Goal: Task Accomplishment & Management: Manage account settings

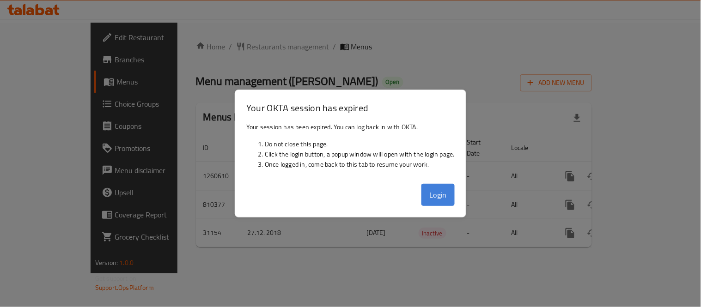
click at [437, 187] on button "Login" at bounding box center [437, 195] width 33 height 22
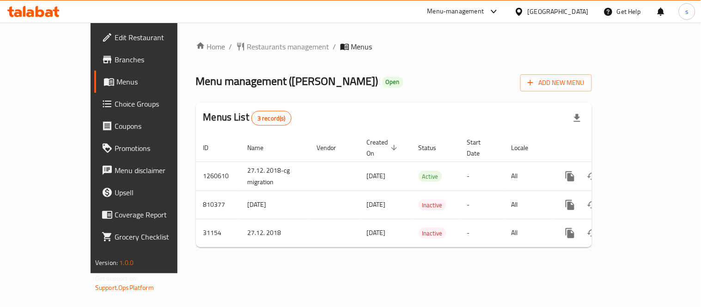
click at [528, 10] on div at bounding box center [520, 11] width 13 height 10
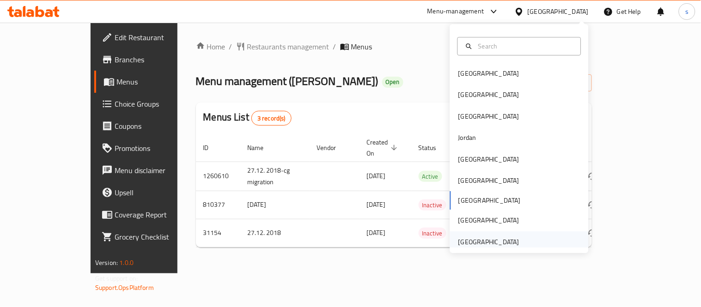
click at [481, 234] on div "[GEOGRAPHIC_DATA]" at bounding box center [489, 241] width 76 height 21
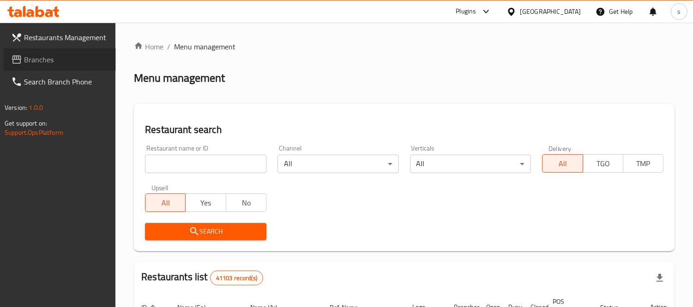
click at [29, 62] on span "Branches" at bounding box center [66, 59] width 85 height 11
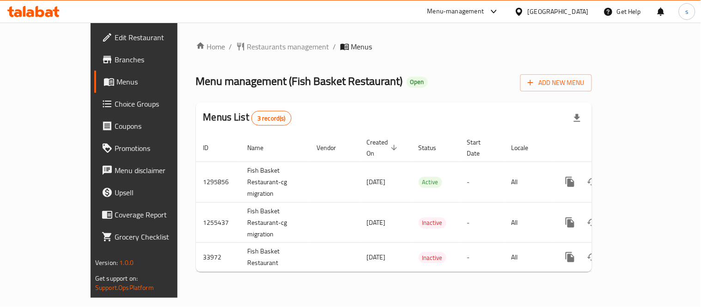
click at [494, 12] on icon at bounding box center [494, 12] width 6 height 4
click at [433, 101] on div "Restaurant-Management" at bounding box center [407, 102] width 73 height 10
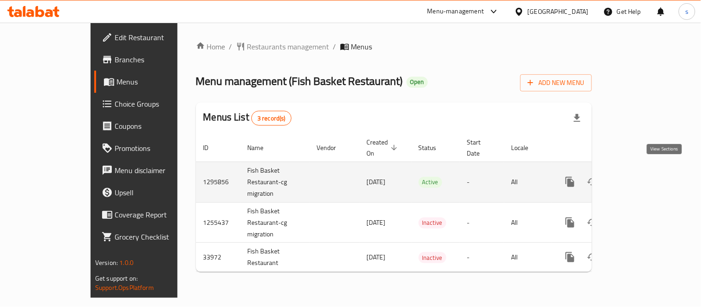
click at [642, 176] on icon "enhanced table" at bounding box center [636, 181] width 11 height 11
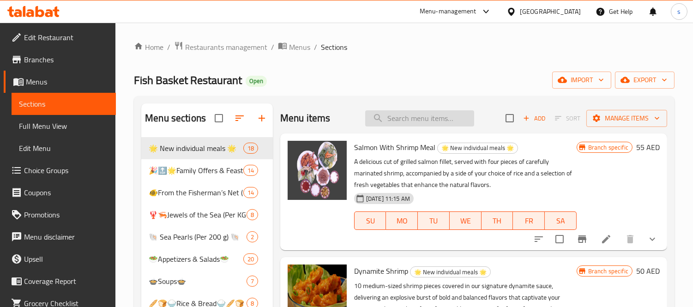
click at [404, 124] on input "search" at bounding box center [419, 118] width 109 height 16
paste input "Fish Fillet And Shrimp Meal 500"
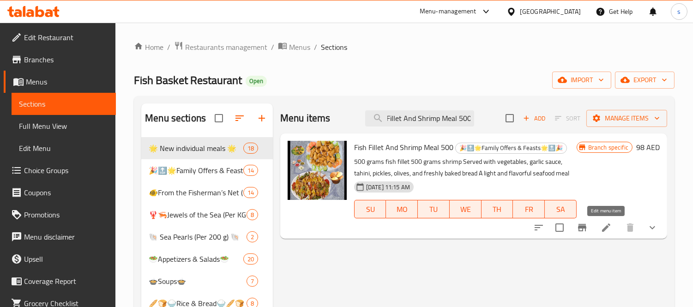
type input "Fish Fillet And Shrimp Meal 500"
click at [608, 231] on icon at bounding box center [606, 227] width 11 height 11
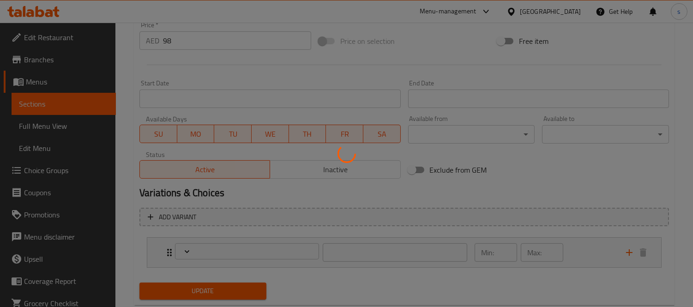
scroll to position [373, 0]
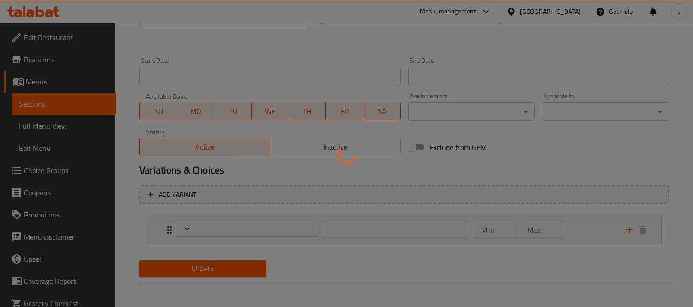
type input "اختيارك من طرق الطهي لسمك الفيليه:"
type input "1"
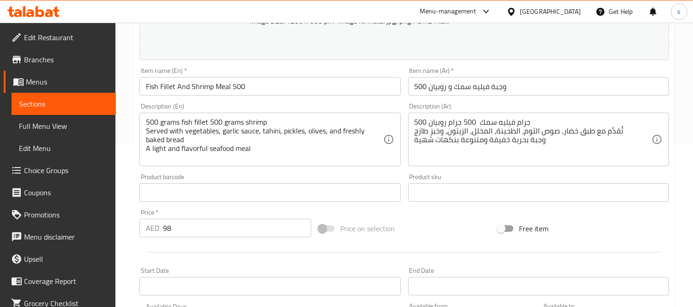
scroll to position [65, 0]
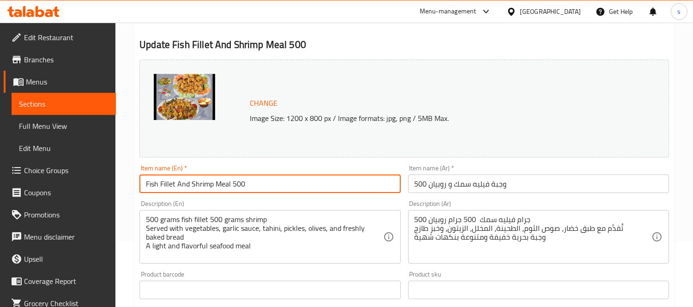
drag, startPoint x: 178, startPoint y: 184, endPoint x: 135, endPoint y: 186, distance: 42.5
click at [143, 185] on input "Fish Fillet And Shrimp Meal 500" at bounding box center [270, 184] width 261 height 18
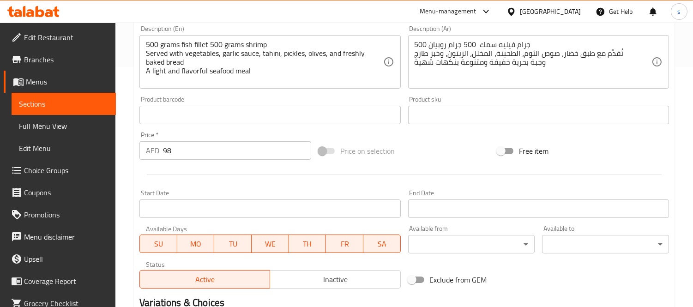
scroll to position [373, 0]
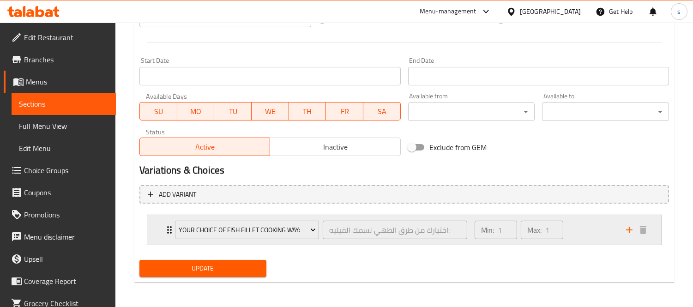
click at [164, 232] on icon "Expand" at bounding box center [169, 230] width 11 height 11
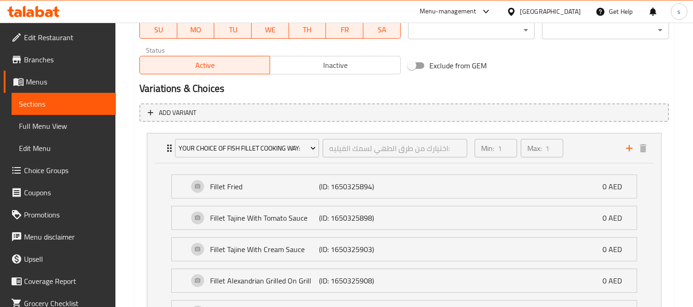
scroll to position [344, 0]
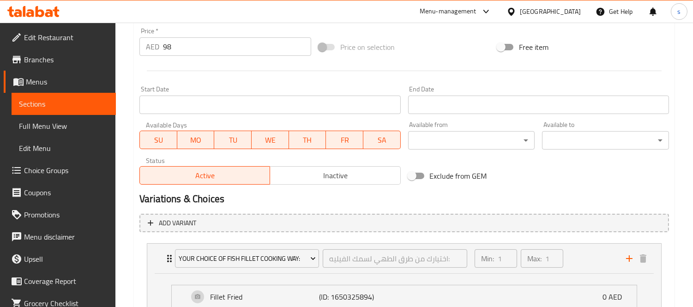
click at [554, 12] on div "[GEOGRAPHIC_DATA]" at bounding box center [550, 11] width 61 height 10
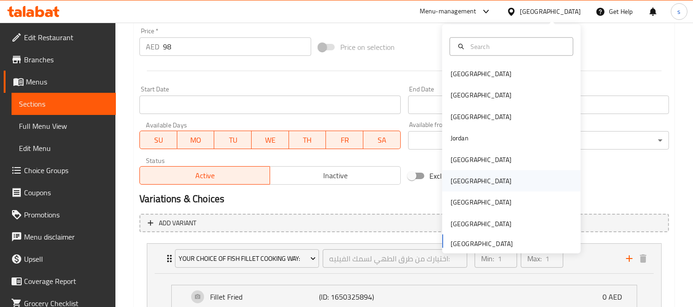
click at [452, 177] on div "[GEOGRAPHIC_DATA]" at bounding box center [481, 181] width 61 height 10
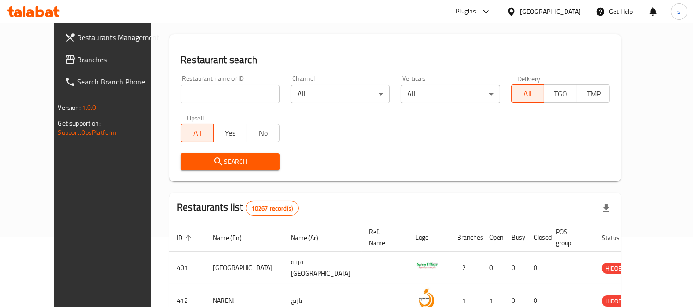
scroll to position [344, 0]
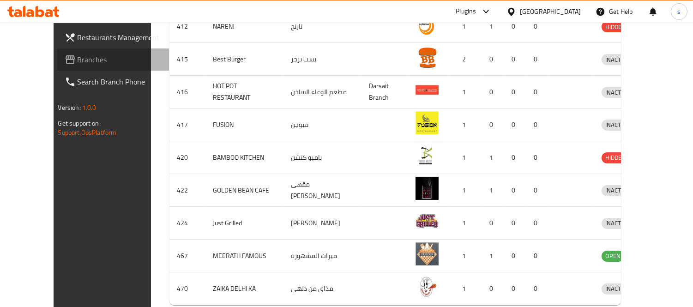
click at [78, 56] on span "Branches" at bounding box center [120, 59] width 85 height 11
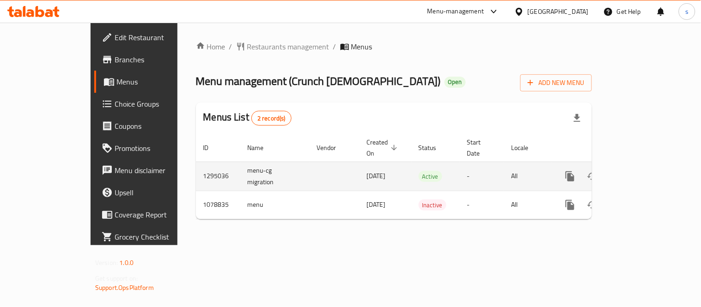
click at [641, 172] on icon "enhanced table" at bounding box center [636, 176] width 8 height 8
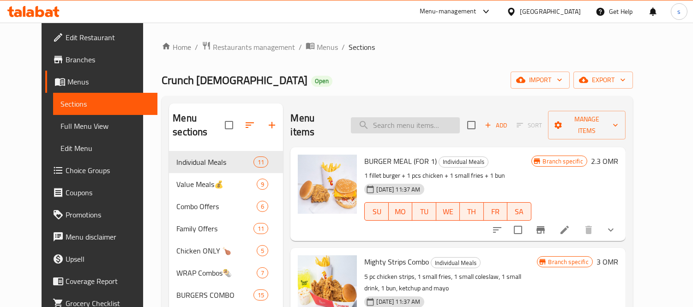
click at [421, 122] on input "search" at bounding box center [405, 125] width 109 height 16
paste input "Family Dinner Combo 10 Pcs"
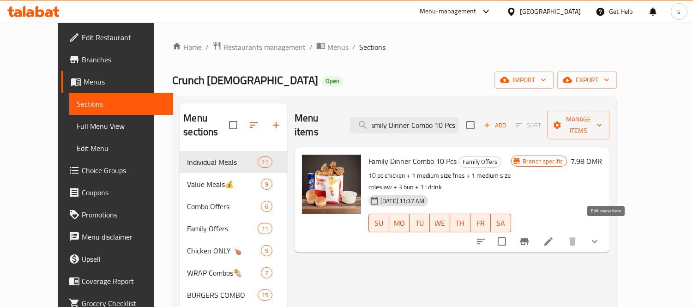
type input "Family Dinner Combo 10 Pcs"
click at [554, 236] on icon at bounding box center [548, 241] width 11 height 11
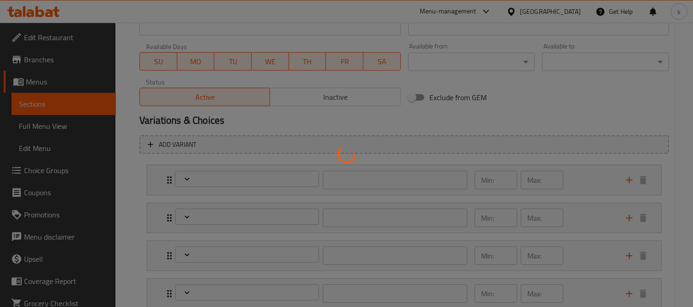
type input "اختيار الدجاج:"
type input "1"
type input "إضافات"
type input "0"
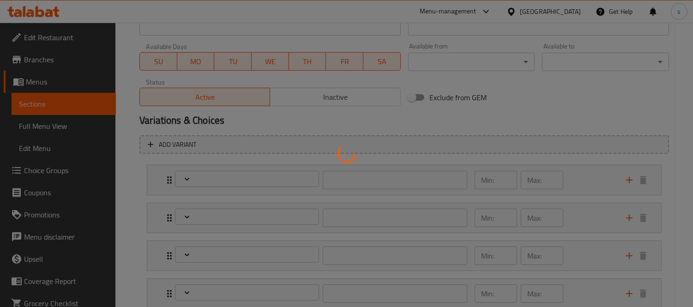
type input "6"
type input "اختيار البطاطس المقلية"
type input "1"
type input "إختيارك من المشروب الغازي:"
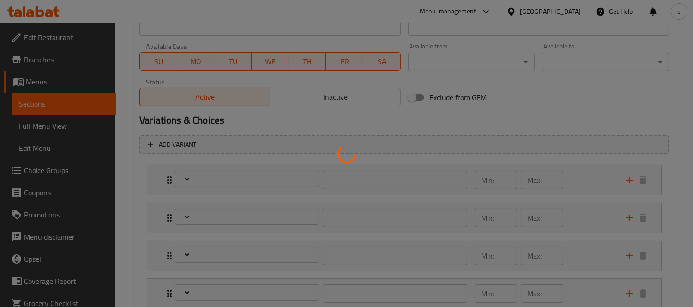
type input "1"
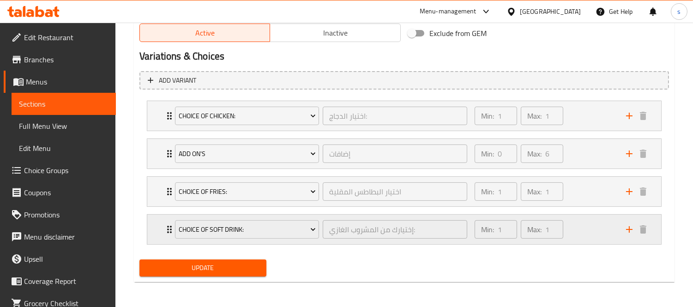
click at [165, 234] on div "Choice Of Soft Drink: إختيارك من المشروب الغازي: ​ Min: 1 ​ Max: 1 ​" at bounding box center [407, 230] width 486 height 30
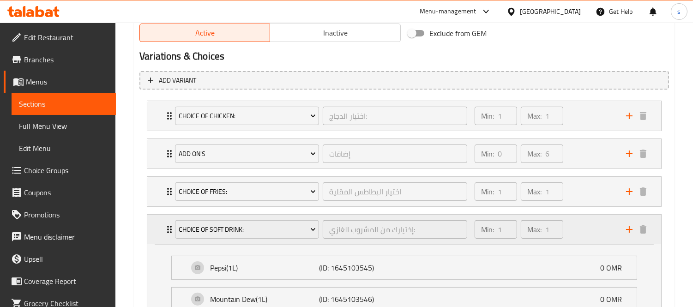
type input "إضافات"
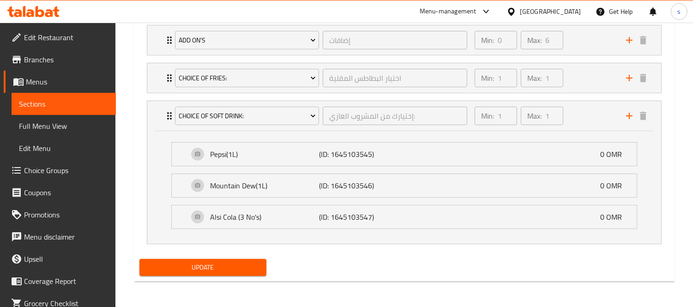
click at [569, 12] on div "[GEOGRAPHIC_DATA]" at bounding box center [550, 11] width 61 height 10
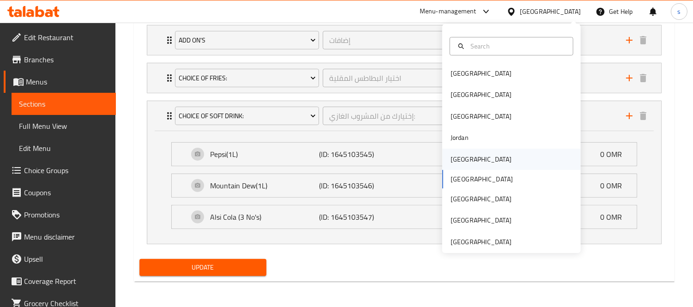
click at [459, 165] on div "[GEOGRAPHIC_DATA]" at bounding box center [482, 159] width 76 height 21
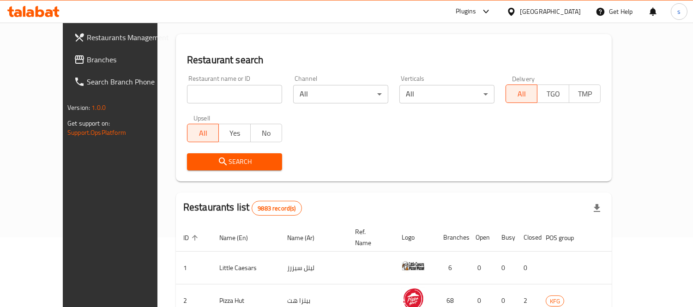
scroll to position [383, 0]
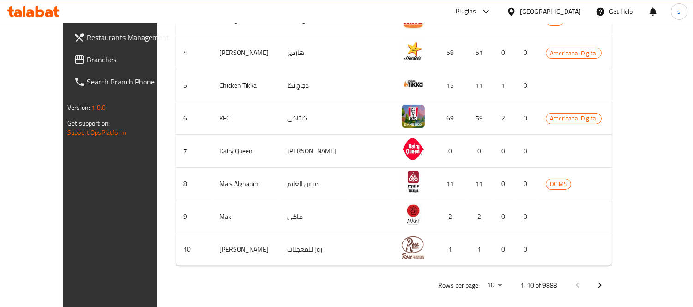
click at [67, 68] on link "Branches" at bounding box center [123, 60] width 112 height 22
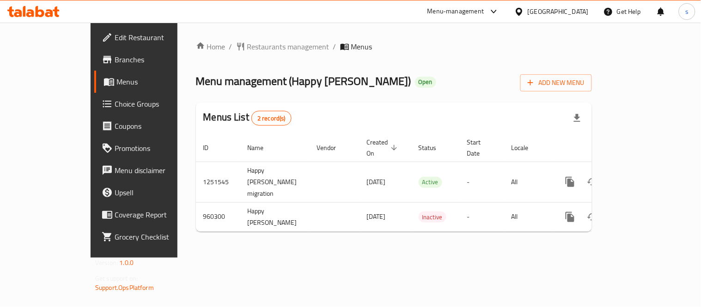
click at [573, 12] on div "[GEOGRAPHIC_DATA]" at bounding box center [558, 11] width 61 height 10
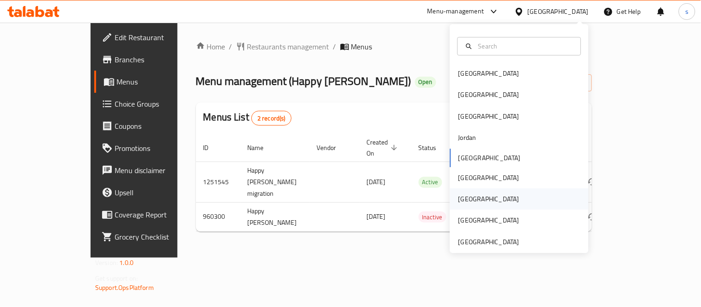
click at [460, 200] on div "[GEOGRAPHIC_DATA]" at bounding box center [488, 199] width 61 height 10
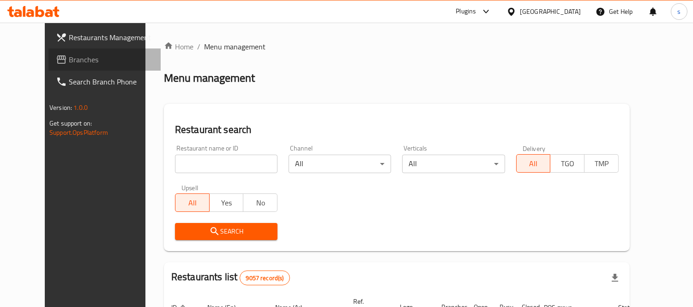
click at [69, 61] on span "Branches" at bounding box center [111, 59] width 85 height 11
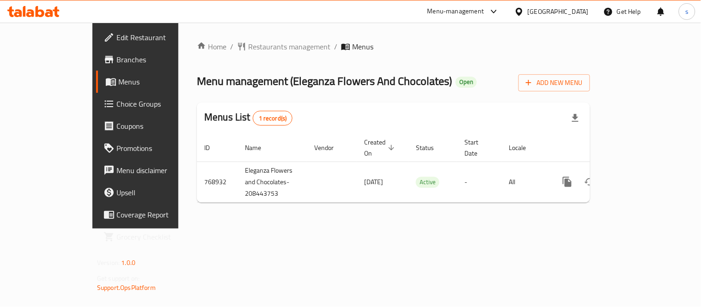
click at [573, 15] on div "[GEOGRAPHIC_DATA]" at bounding box center [558, 11] width 61 height 10
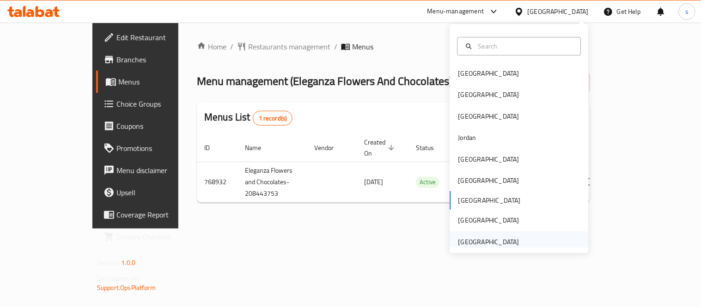
click at [497, 245] on div "[GEOGRAPHIC_DATA]" at bounding box center [488, 242] width 61 height 10
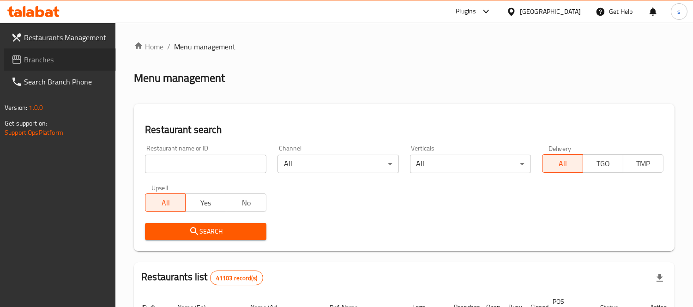
click at [35, 68] on link "Branches" at bounding box center [60, 60] width 112 height 22
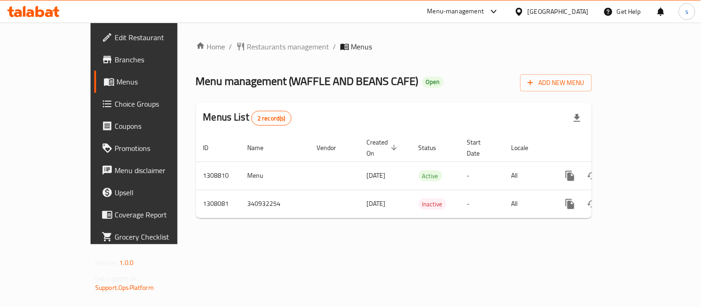
click at [542, 14] on div "[GEOGRAPHIC_DATA]" at bounding box center [558, 11] width 61 height 10
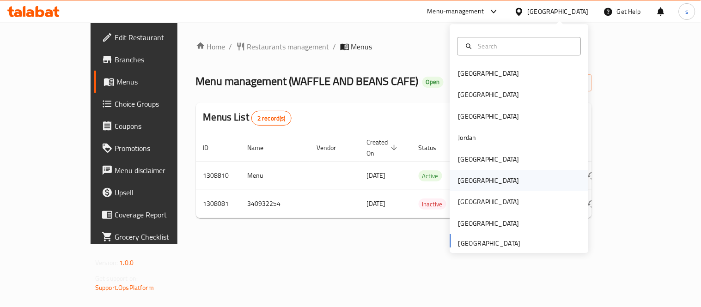
click at [461, 178] on div "Oman" at bounding box center [488, 181] width 61 height 10
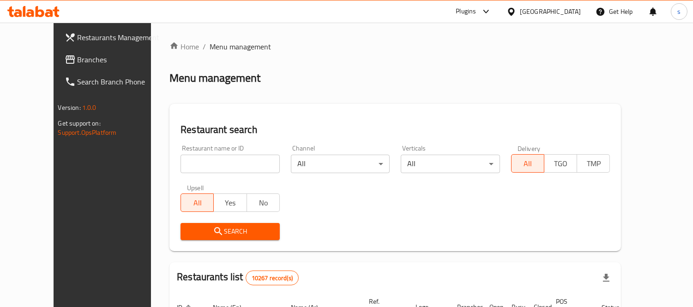
click at [78, 59] on span "Branches" at bounding box center [120, 59] width 85 height 11
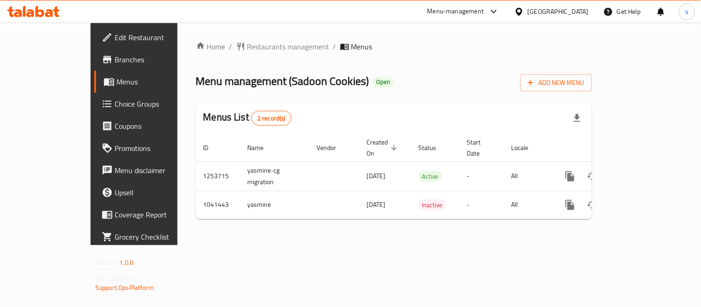
click at [575, 10] on div "[GEOGRAPHIC_DATA]" at bounding box center [558, 11] width 61 height 10
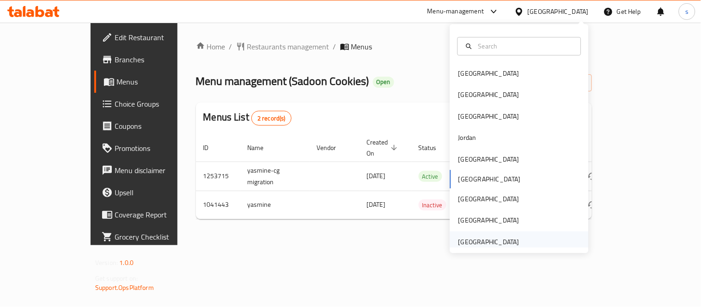
click at [479, 244] on div "[GEOGRAPHIC_DATA]" at bounding box center [488, 242] width 61 height 10
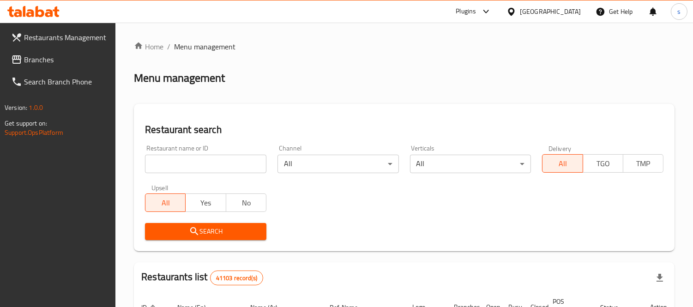
click at [43, 57] on span "Branches" at bounding box center [66, 59] width 85 height 11
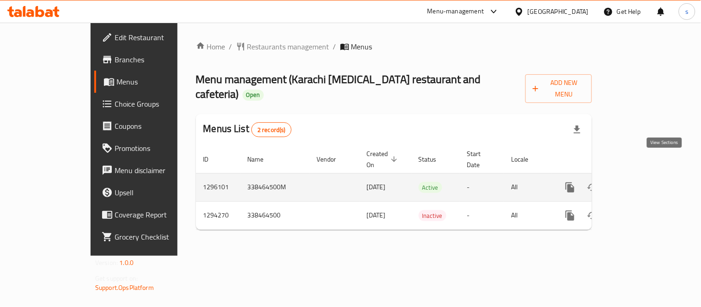
click at [642, 182] on icon "enhanced table" at bounding box center [636, 187] width 11 height 11
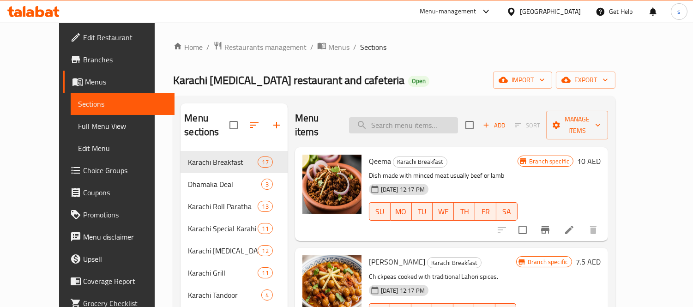
click at [424, 121] on input "search" at bounding box center [403, 125] width 109 height 16
paste input "Chicken Karahi Offer"
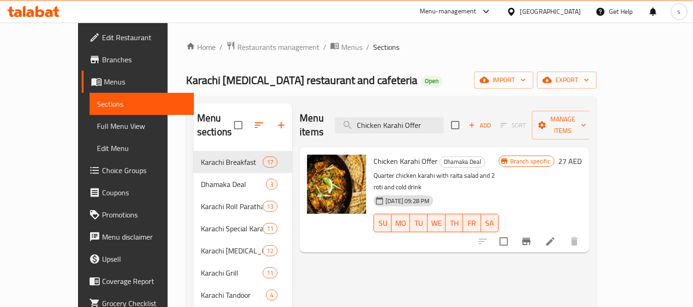
type input "Chicken Karahi Offer"
click at [495, 12] on div "Menu-management" at bounding box center [456, 11] width 87 height 22
click at [492, 12] on icon at bounding box center [486, 11] width 11 height 11
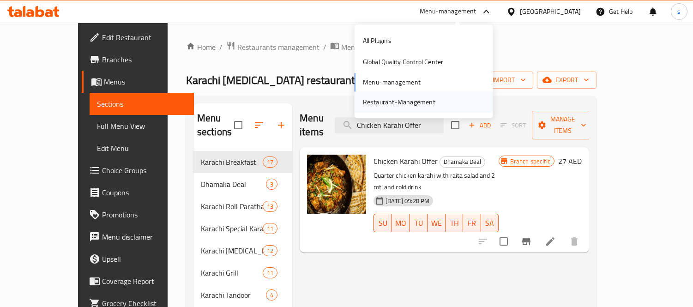
click at [414, 98] on div "Restaurant-Management" at bounding box center [399, 102] width 73 height 10
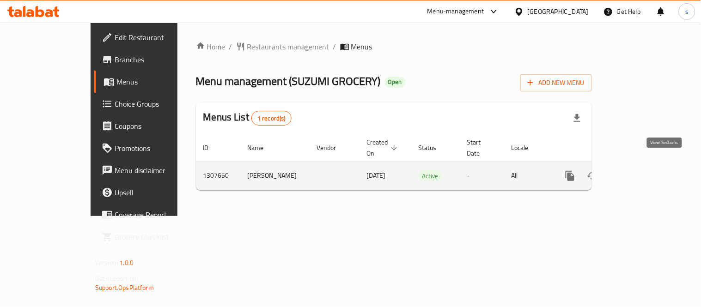
click at [641, 172] on icon "enhanced table" at bounding box center [636, 176] width 8 height 8
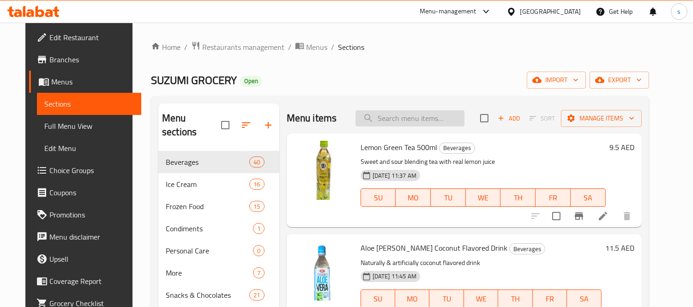
click at [379, 118] on input "search" at bounding box center [410, 118] width 109 height 16
paste input "[PERSON_NAME] Characters"
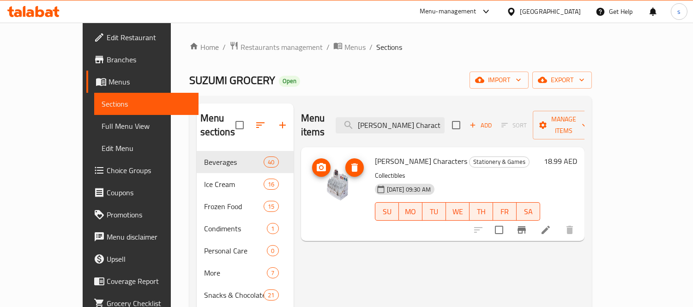
type input "[PERSON_NAME] Characters"
click at [559, 222] on li at bounding box center [546, 230] width 26 height 17
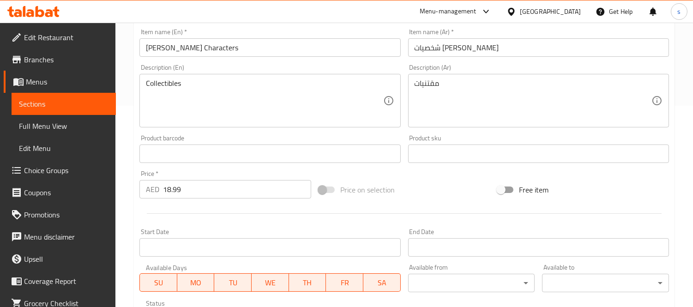
scroll to position [152, 0]
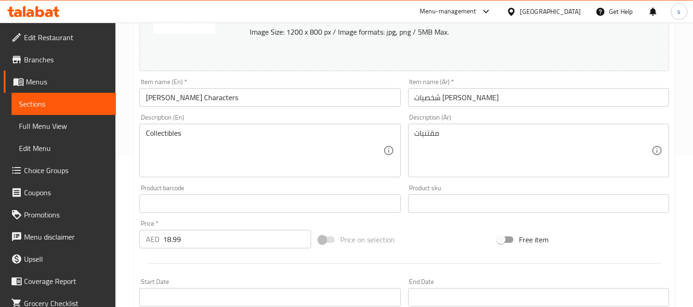
click at [484, 12] on icon at bounding box center [486, 11] width 11 height 11
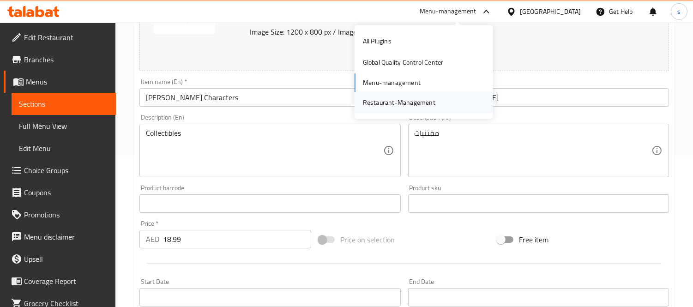
click at [428, 105] on div "Restaurant-Management" at bounding box center [399, 102] width 73 height 10
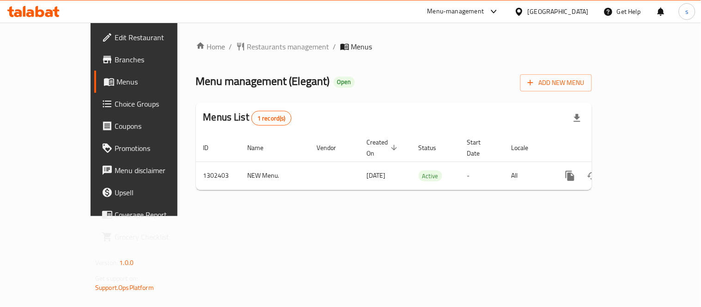
click at [524, 10] on icon at bounding box center [519, 12] width 10 height 10
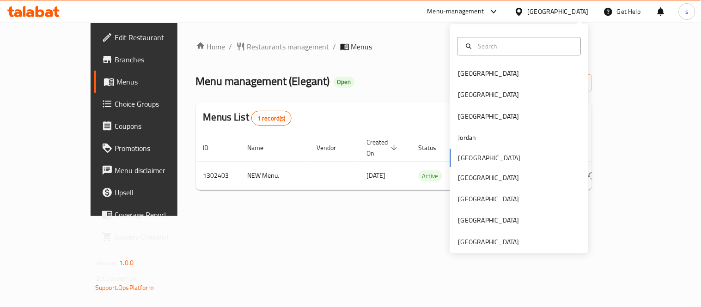
click at [499, 11] on icon at bounding box center [493, 11] width 11 height 11
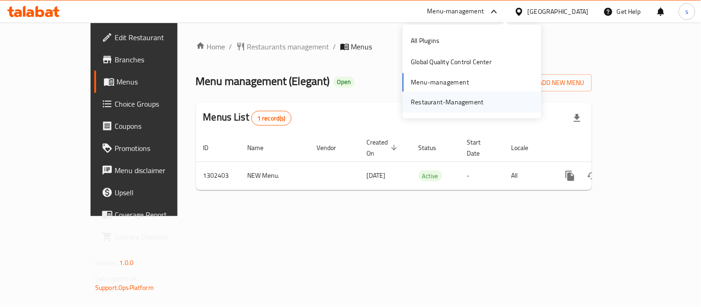
click at [467, 97] on div "Restaurant-Management" at bounding box center [447, 102] width 73 height 10
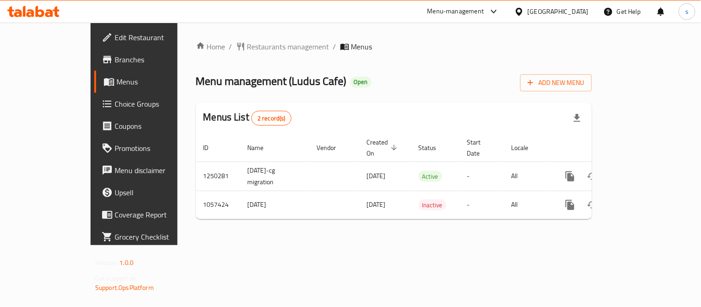
click at [544, 10] on div "[GEOGRAPHIC_DATA]" at bounding box center [558, 11] width 61 height 10
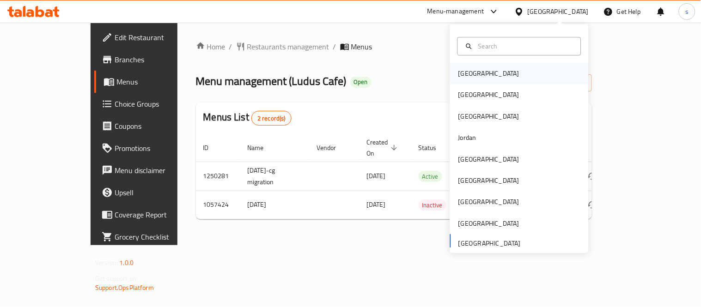
click at [473, 73] on div "[GEOGRAPHIC_DATA]" at bounding box center [489, 73] width 76 height 21
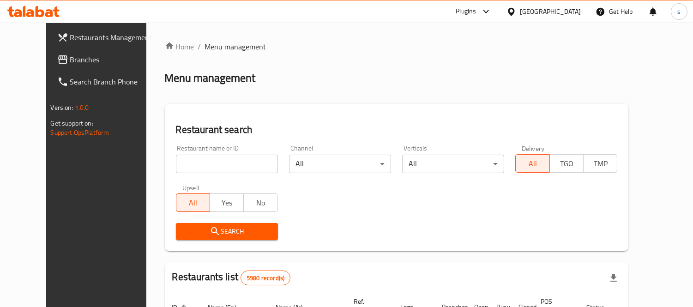
click at [70, 62] on span "Branches" at bounding box center [112, 59] width 85 height 11
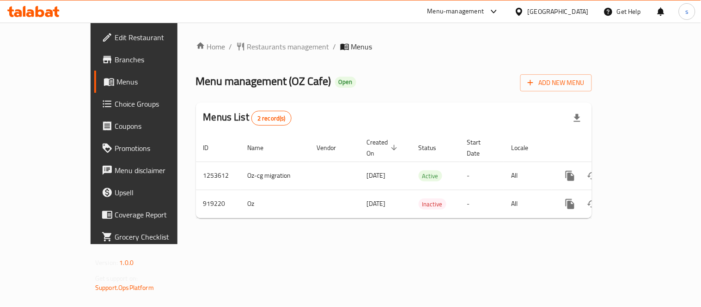
click at [569, 11] on div "Bahrain" at bounding box center [558, 11] width 61 height 10
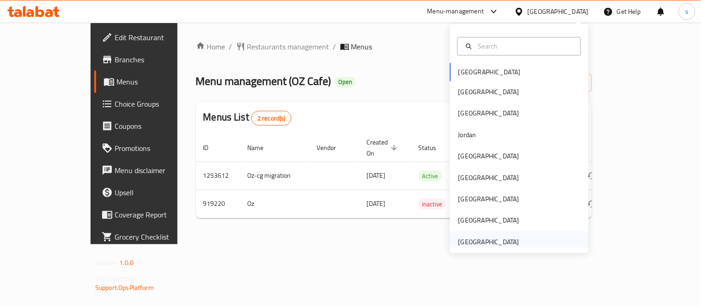
click at [474, 237] on div "[GEOGRAPHIC_DATA]" at bounding box center [488, 242] width 61 height 10
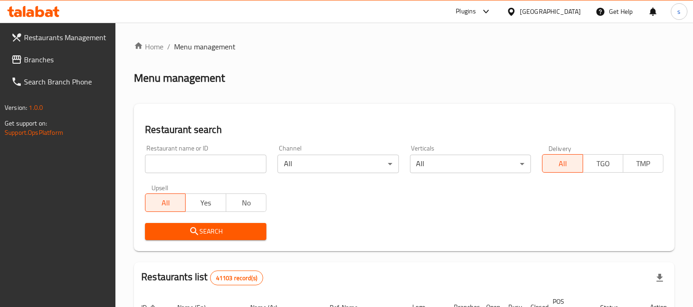
click at [45, 56] on span "Branches" at bounding box center [66, 59] width 85 height 11
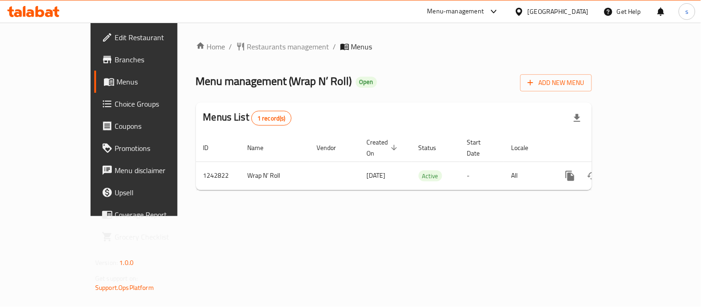
click at [492, 5] on div "Menu-management" at bounding box center [463, 11] width 87 height 22
click at [491, 10] on icon at bounding box center [493, 11] width 11 height 11
click at [430, 105] on div "Restaurant-Management" at bounding box center [407, 102] width 73 height 10
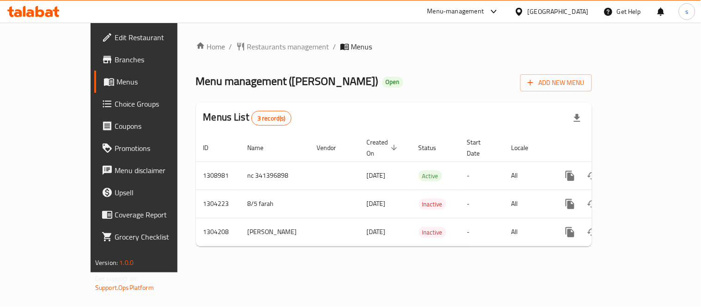
click at [551, 16] on div "[GEOGRAPHIC_DATA]" at bounding box center [558, 11] width 61 height 10
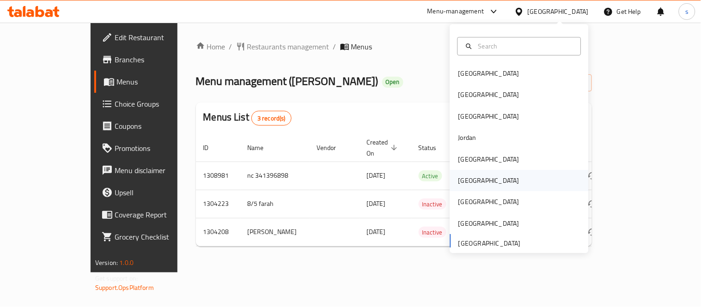
click at [458, 177] on div "[GEOGRAPHIC_DATA]" at bounding box center [488, 181] width 61 height 10
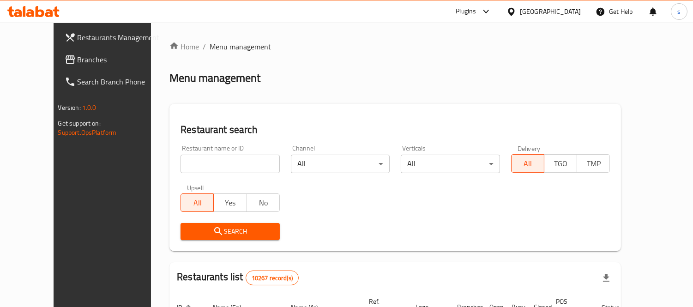
click at [78, 60] on span "Branches" at bounding box center [120, 59] width 85 height 11
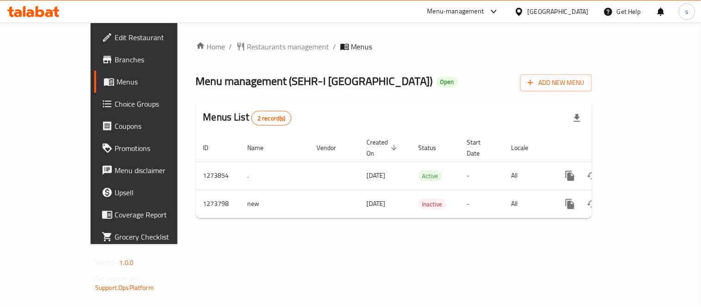
click at [573, 17] on div "[GEOGRAPHIC_DATA]" at bounding box center [551, 11] width 89 height 22
click at [573, 10] on div "[GEOGRAPHIC_DATA]" at bounding box center [558, 11] width 61 height 10
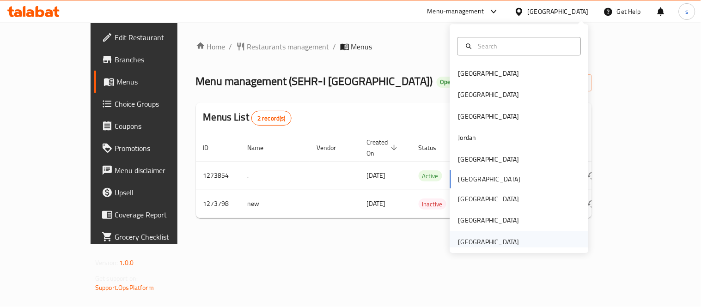
click at [483, 243] on div "[GEOGRAPHIC_DATA]" at bounding box center [488, 242] width 61 height 10
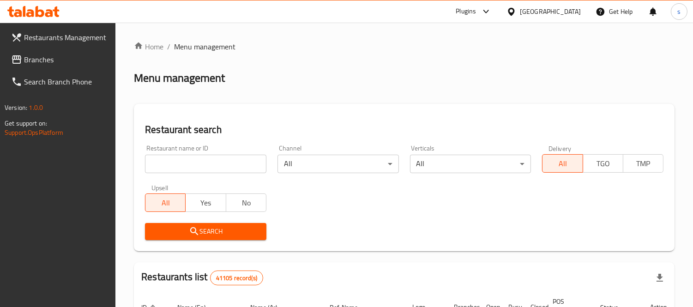
click at [34, 54] on span "Branches" at bounding box center [66, 59] width 85 height 11
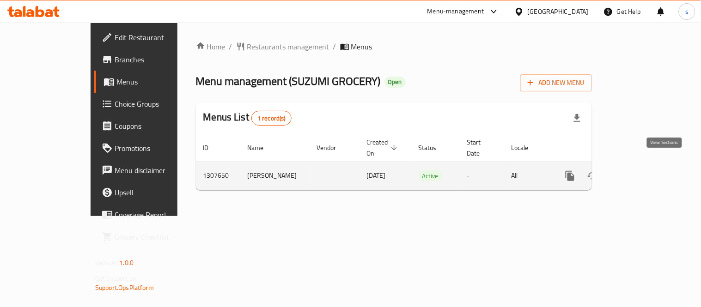
click at [642, 170] on icon "enhanced table" at bounding box center [636, 175] width 11 height 11
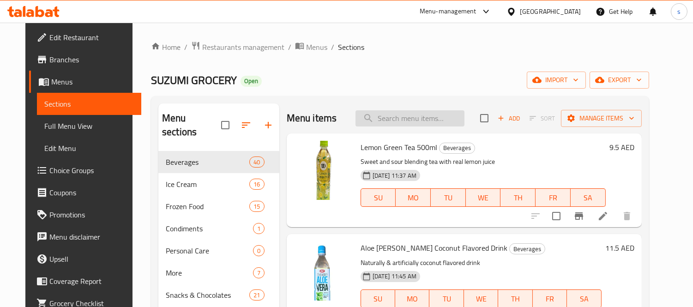
click at [376, 122] on input "search" at bounding box center [410, 118] width 109 height 16
paste input "[PERSON_NAME] Characters"
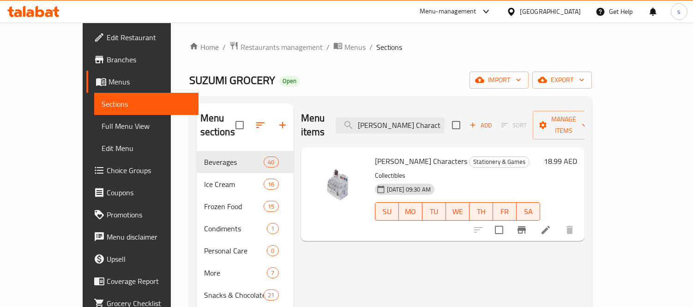
type input "[PERSON_NAME] Characters"
click at [550, 226] on icon at bounding box center [546, 230] width 8 height 8
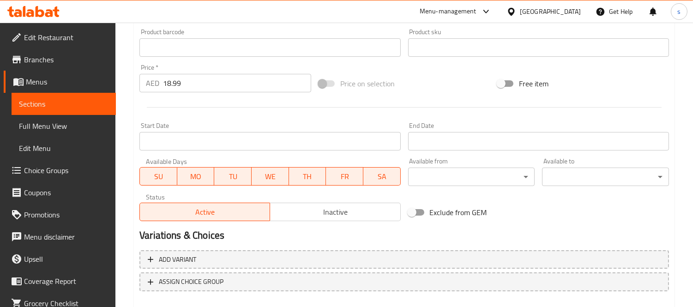
scroll to position [357, 0]
